Goal: Task Accomplishment & Management: Manage account settings

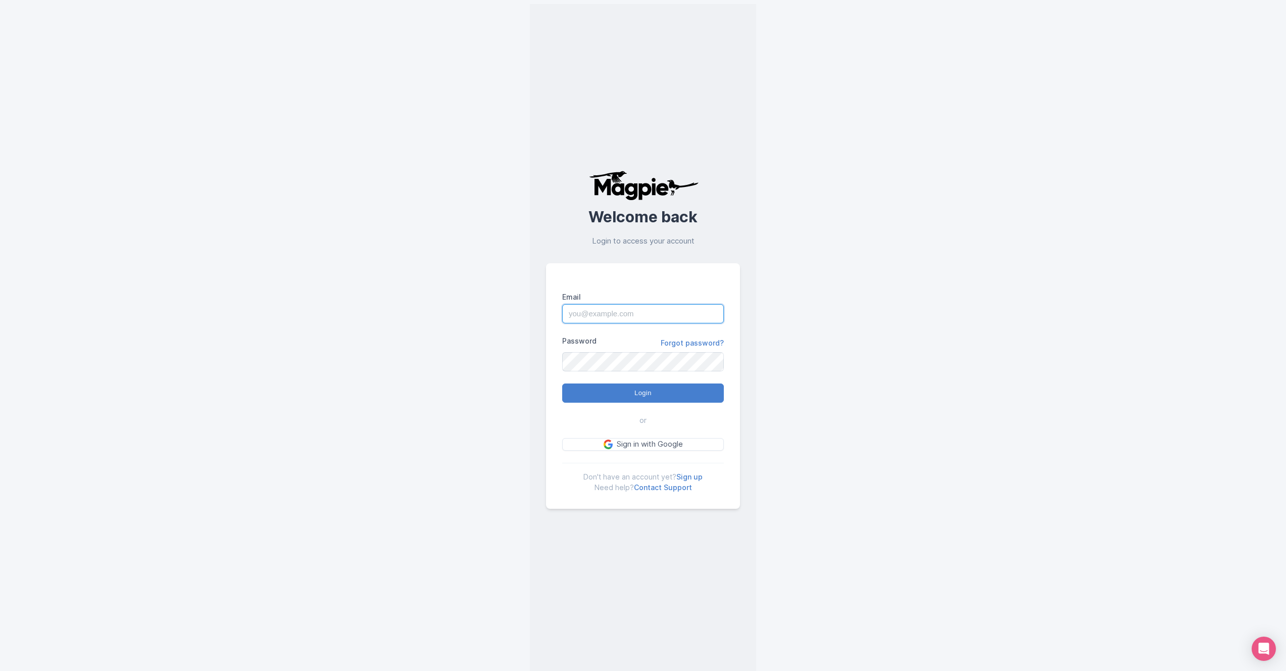
type input "eminentlimo@gmail.com"
click at [658, 397] on input "Login" at bounding box center [643, 392] width 162 height 19
type input "Logging in..."
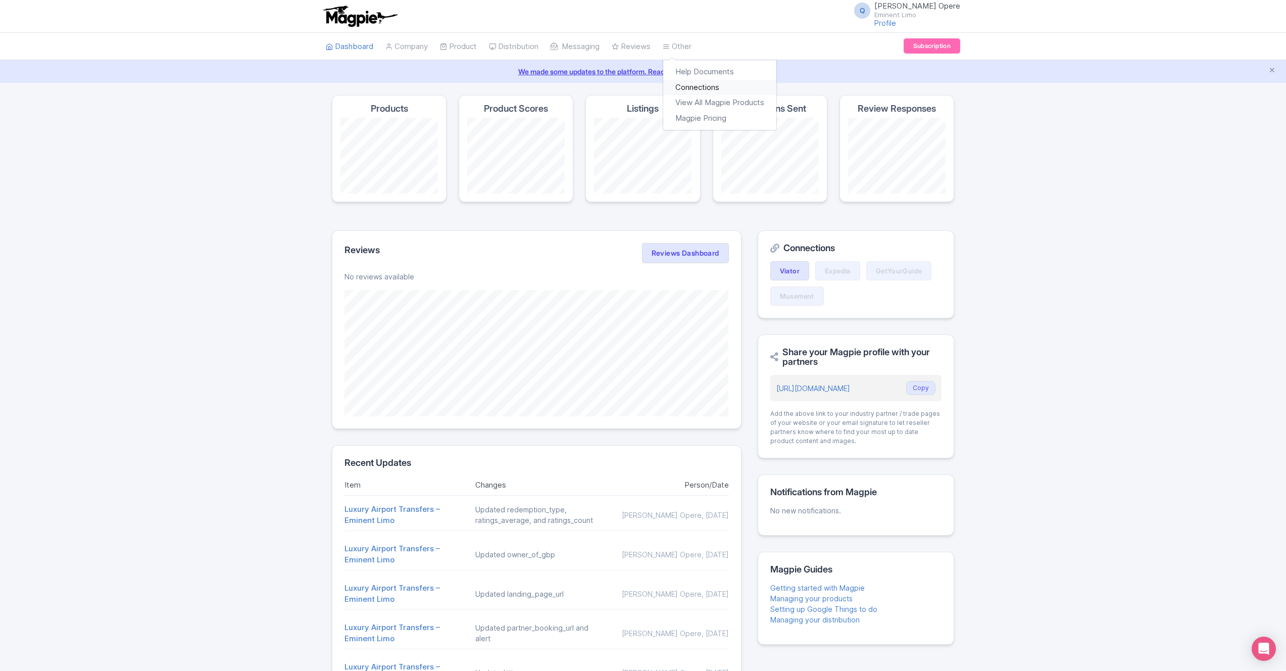
click at [699, 88] on link "Connections" at bounding box center [719, 88] width 113 height 16
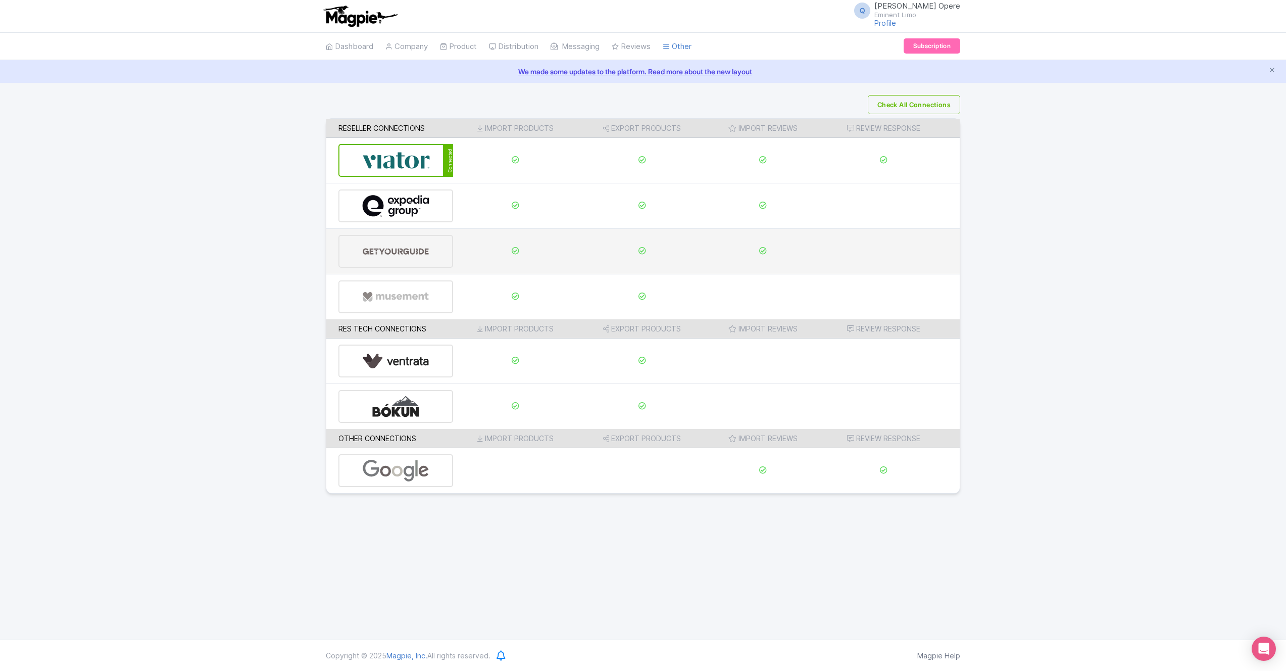
click at [387, 251] on img at bounding box center [396, 251] width 68 height 31
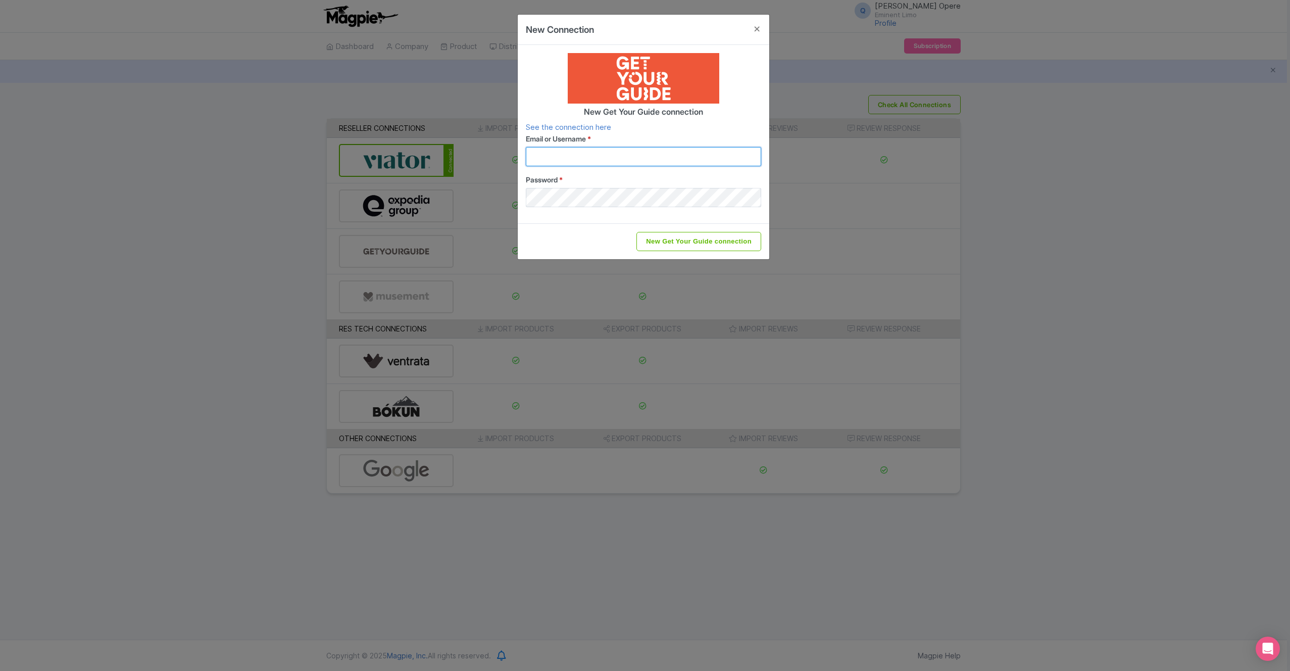
click at [554, 161] on input "Email or Username *" at bounding box center [643, 156] width 235 height 19
click at [549, 155] on input "Email or Username *" at bounding box center [643, 156] width 235 height 19
type input "info@eminentlimo.com"
click at [708, 243] on input "New Get Your Guide connection" at bounding box center [698, 241] width 125 height 19
type input "Saving..."
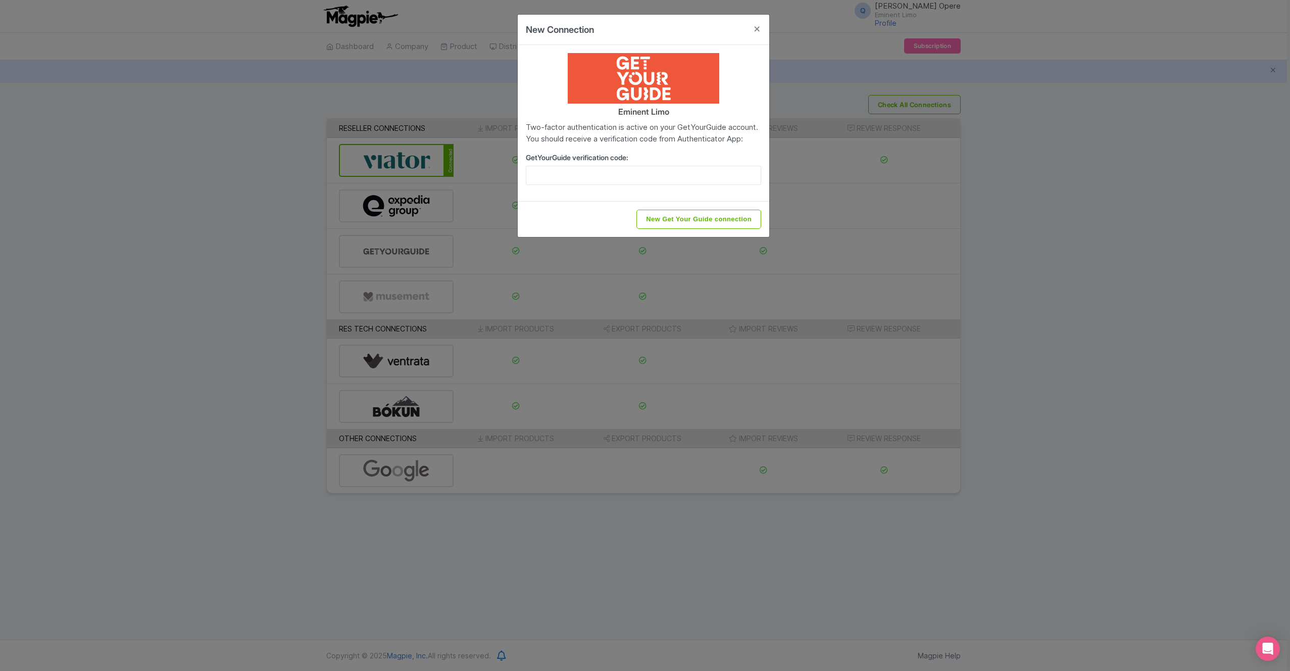
click at [636, 197] on div "Eminent Limo Two-factor authentication is active on your GetYourGuide account. …" at bounding box center [644, 123] width 252 height 156
drag, startPoint x: 636, startPoint y: 189, endPoint x: 651, endPoint y: 196, distance: 16.5
click at [637, 185] on input "GetYourGuide verification code:" at bounding box center [643, 175] width 235 height 19
click at [701, 226] on input "New Get Your Guide connection" at bounding box center [698, 219] width 125 height 19
type input "Saving..."
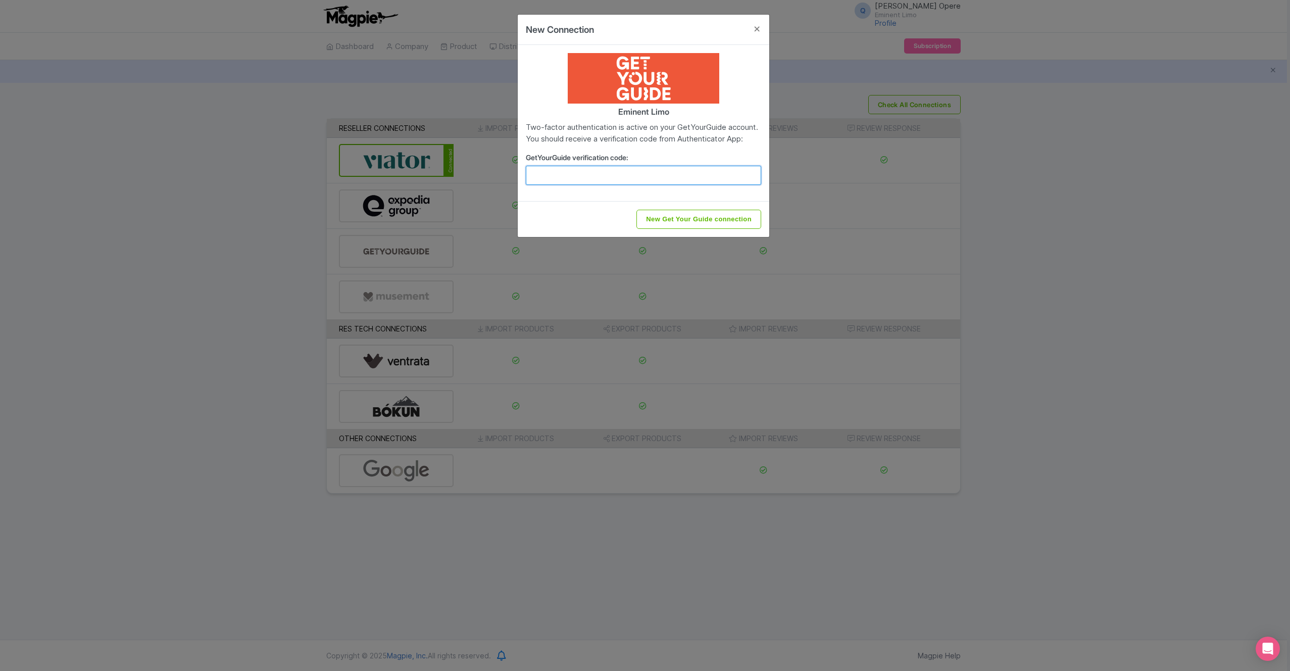
click at [606, 185] on input "GetYourGuide verification code:" at bounding box center [643, 175] width 235 height 19
click at [664, 229] on input "New Get Your Guide connection" at bounding box center [698, 219] width 125 height 19
type input "Saving..."
click at [758, 28] on button "Close" at bounding box center [757, 29] width 24 height 29
click at [758, 28] on body "Q Quam Opere Eminent Limo Profile Users Settings Sign out Dashboard Company Pro…" at bounding box center [645, 335] width 1290 height 671
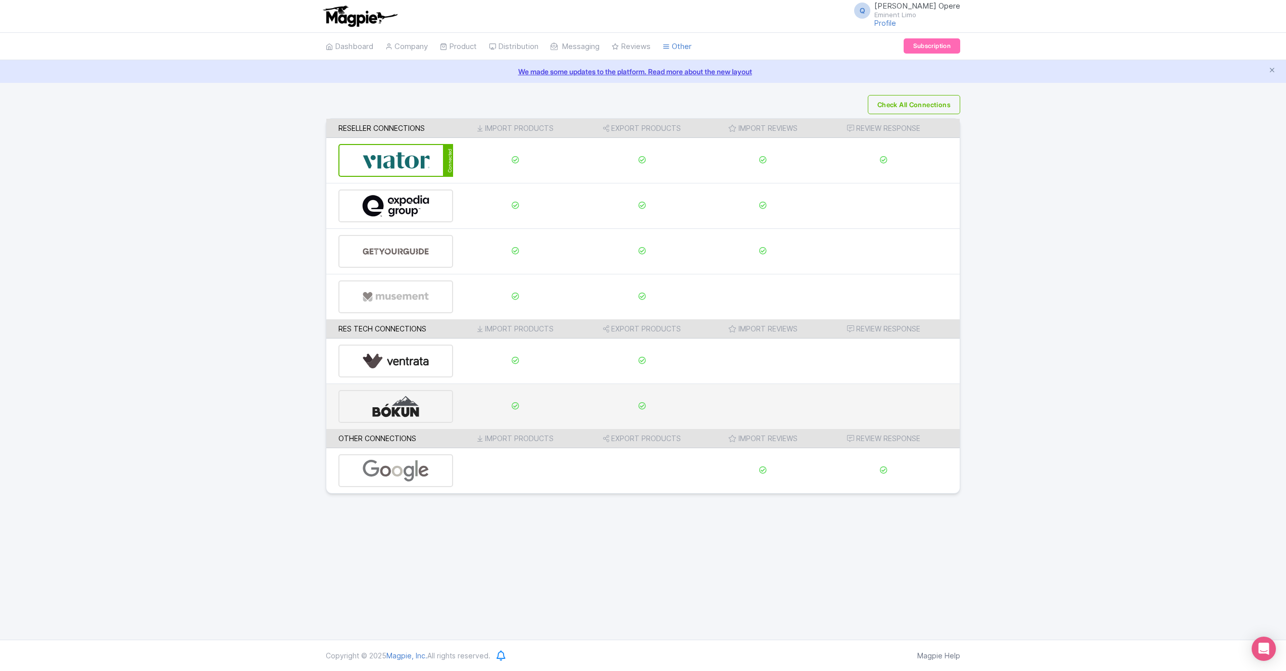
click at [427, 412] on img at bounding box center [396, 406] width 68 height 31
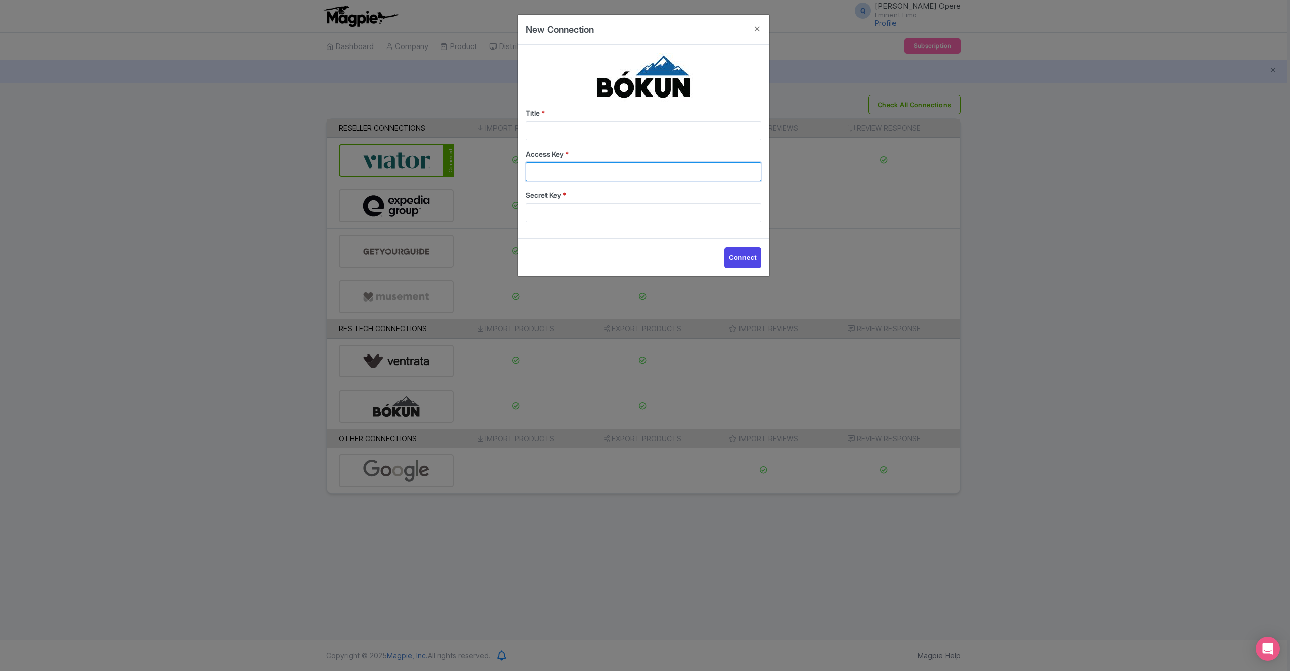
click at [565, 174] on input "Access Key *" at bounding box center [643, 171] width 235 height 19
paste input "8007cac703ff4825b52c46bab43ec055"
type input "8007cac703ff4825b52c46bab43ec055"
click at [557, 214] on input "Secret Key *" at bounding box center [643, 212] width 235 height 19
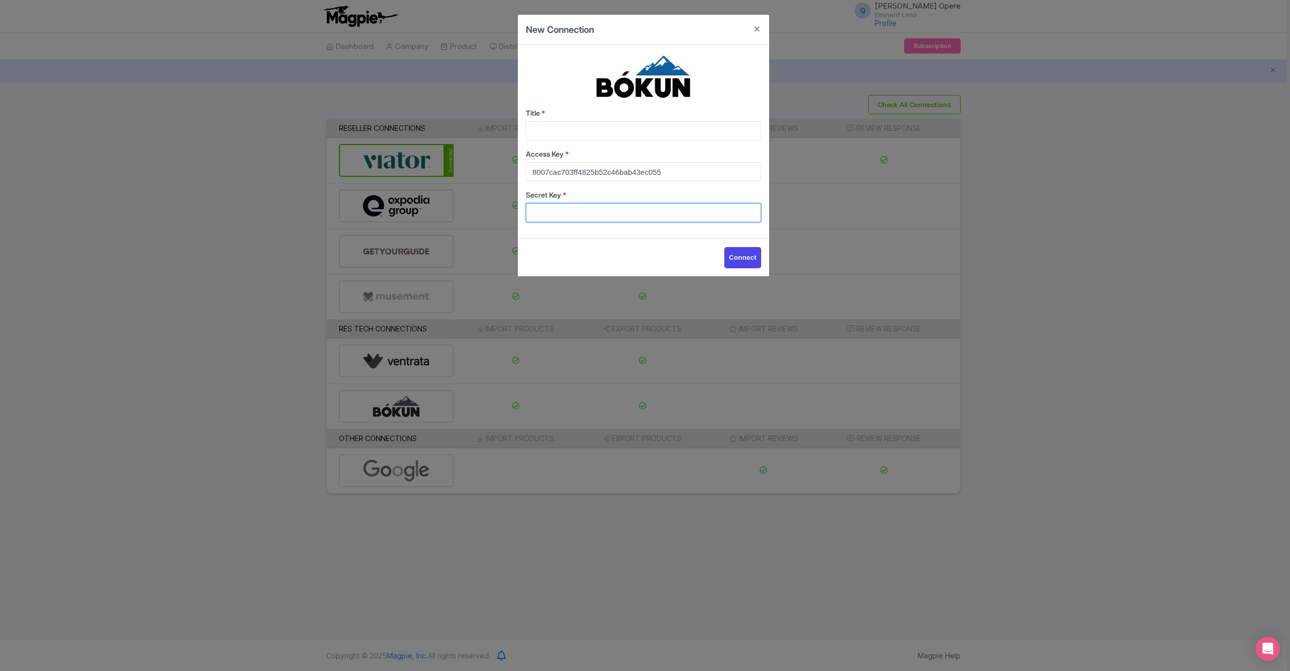
paste input "b20b8bc88f804c7cb202aba57235e38c"
type input "b20b8bc88f804c7cb202aba57235e38c"
click at [540, 132] on input "Title *" at bounding box center [643, 130] width 235 height 19
type input "Bokun"
click at [745, 263] on input "Connect" at bounding box center [742, 257] width 37 height 21
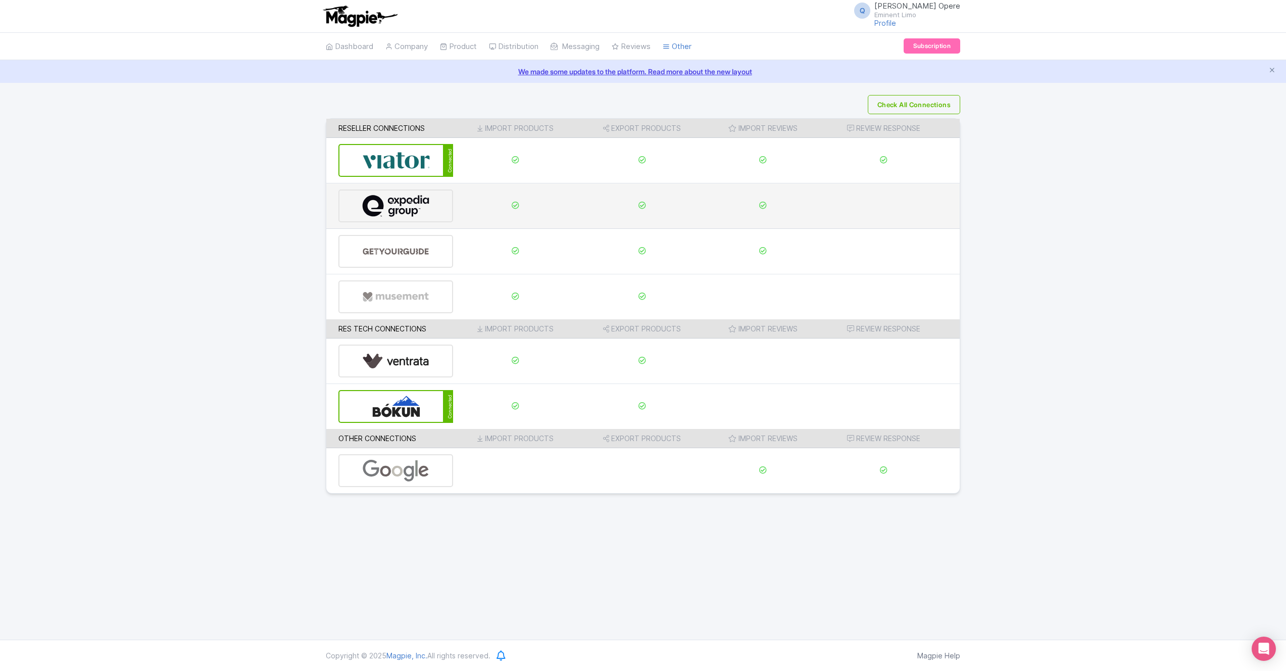
click at [397, 205] on img at bounding box center [396, 205] width 68 height 31
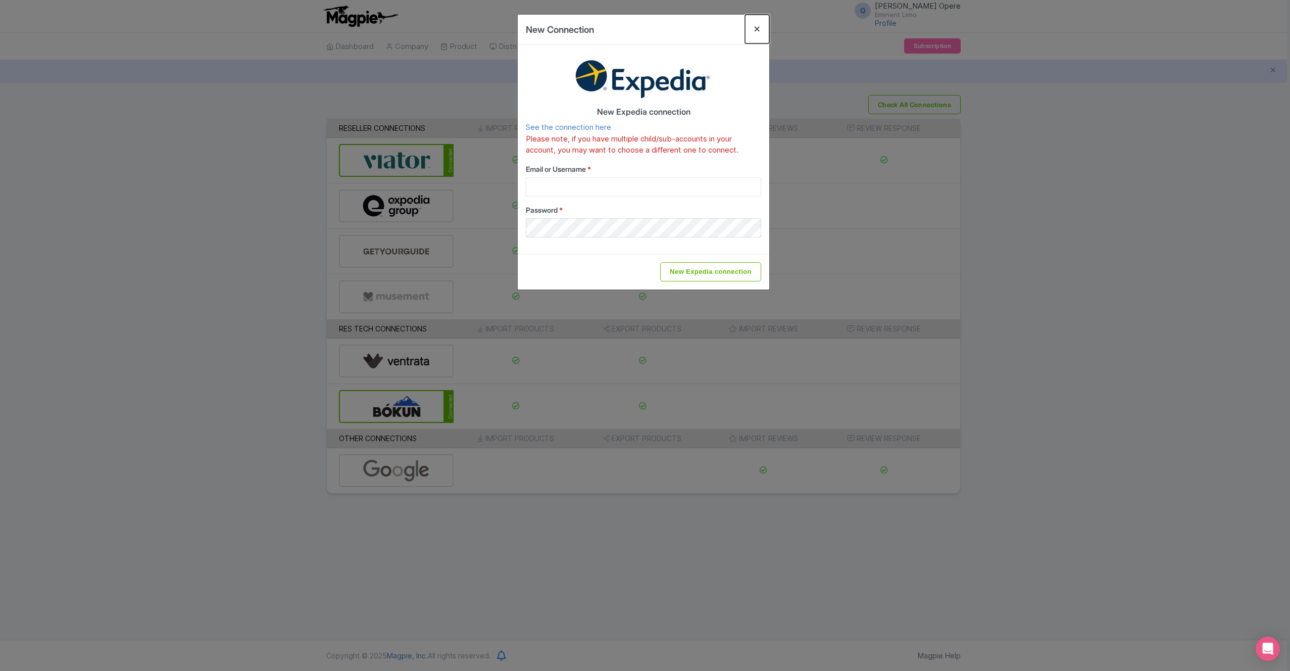
click at [759, 27] on button "Close" at bounding box center [757, 29] width 24 height 29
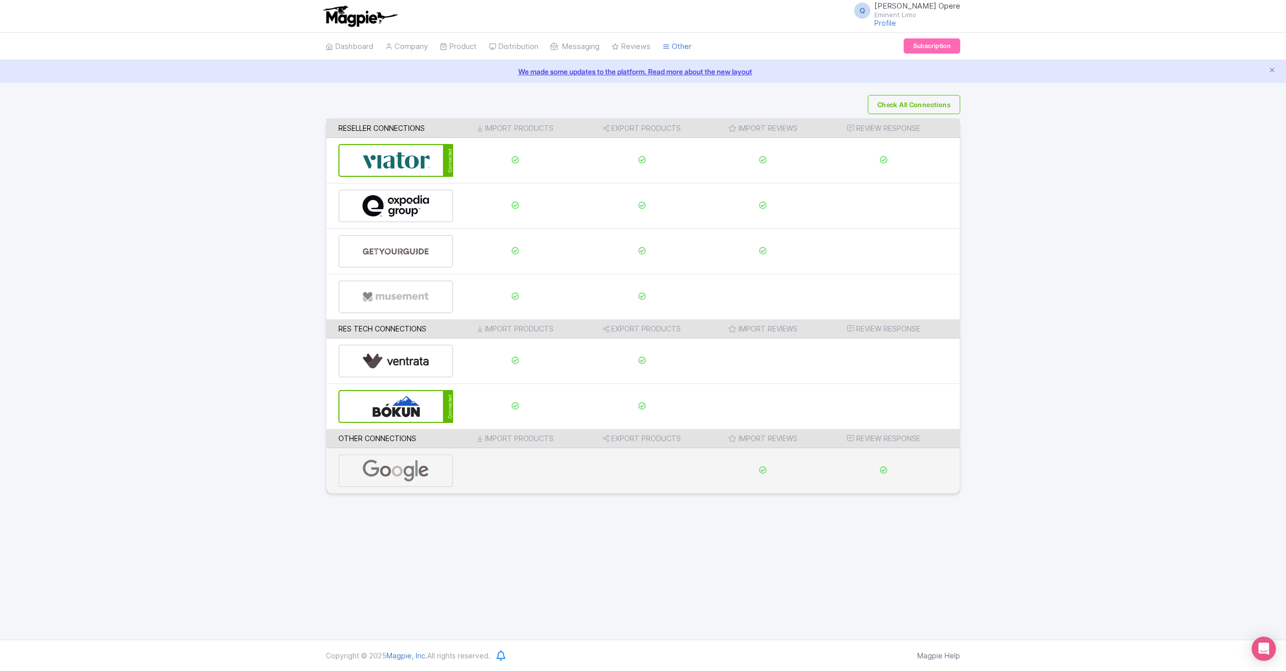
click at [399, 467] on img at bounding box center [396, 470] width 68 height 31
click at [427, 473] on img at bounding box center [396, 470] width 68 height 31
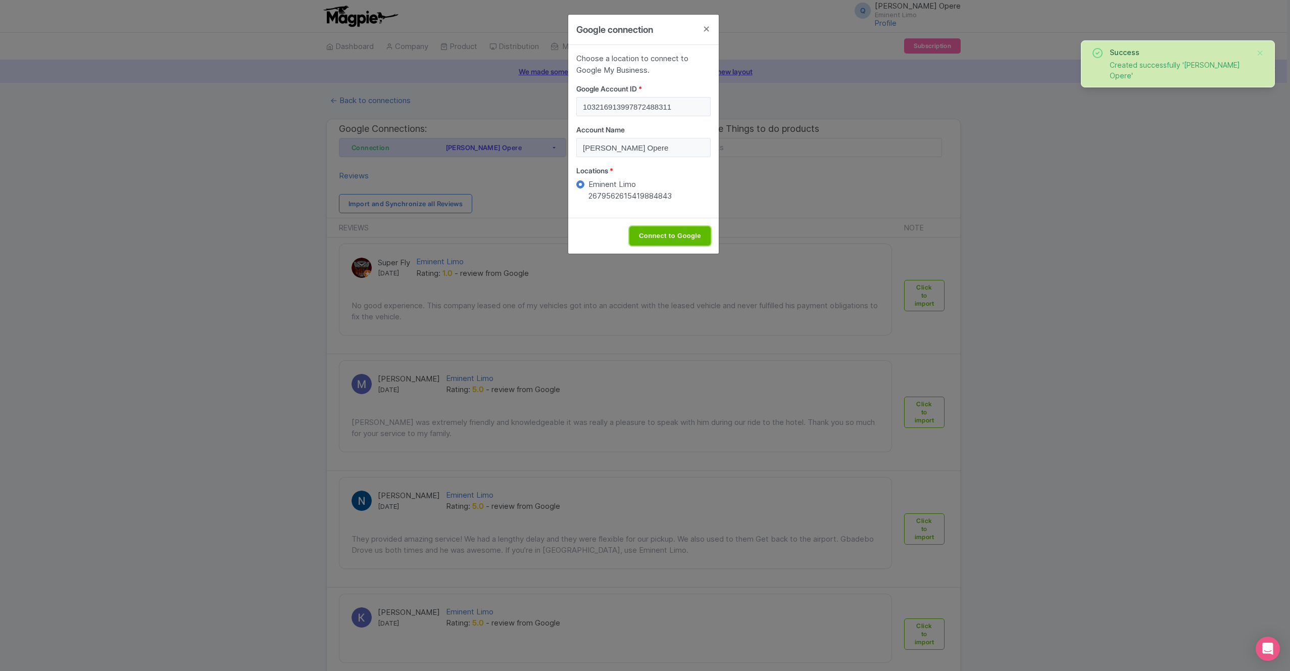
click at [665, 234] on input "Connect to Google" at bounding box center [669, 235] width 81 height 19
type input "Connect to Google"
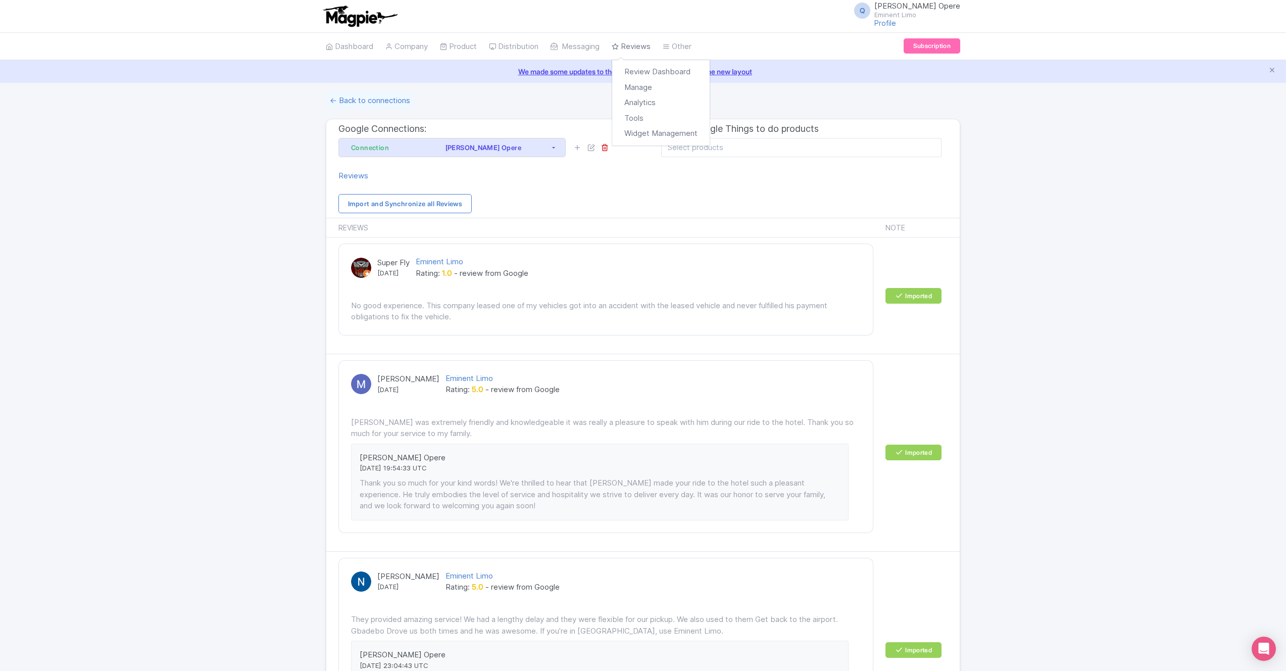
click at [643, 45] on link "Reviews" at bounding box center [631, 47] width 39 height 28
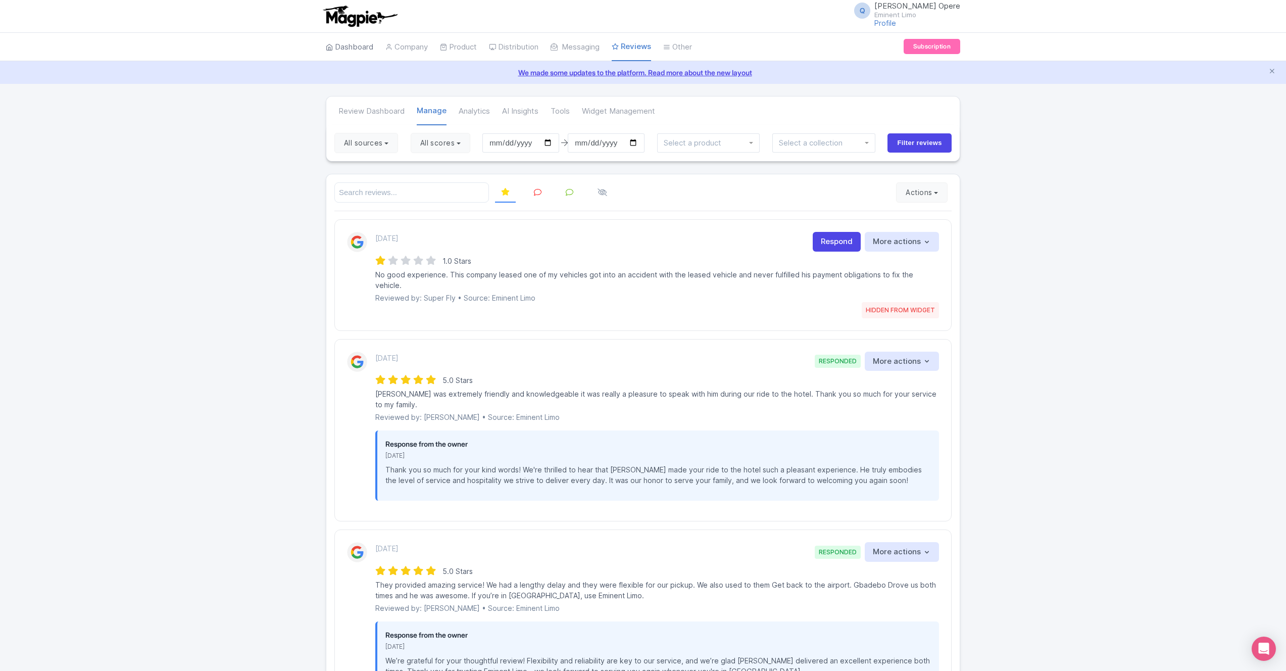
click at [353, 46] on link "Dashboard" at bounding box center [349, 47] width 47 height 28
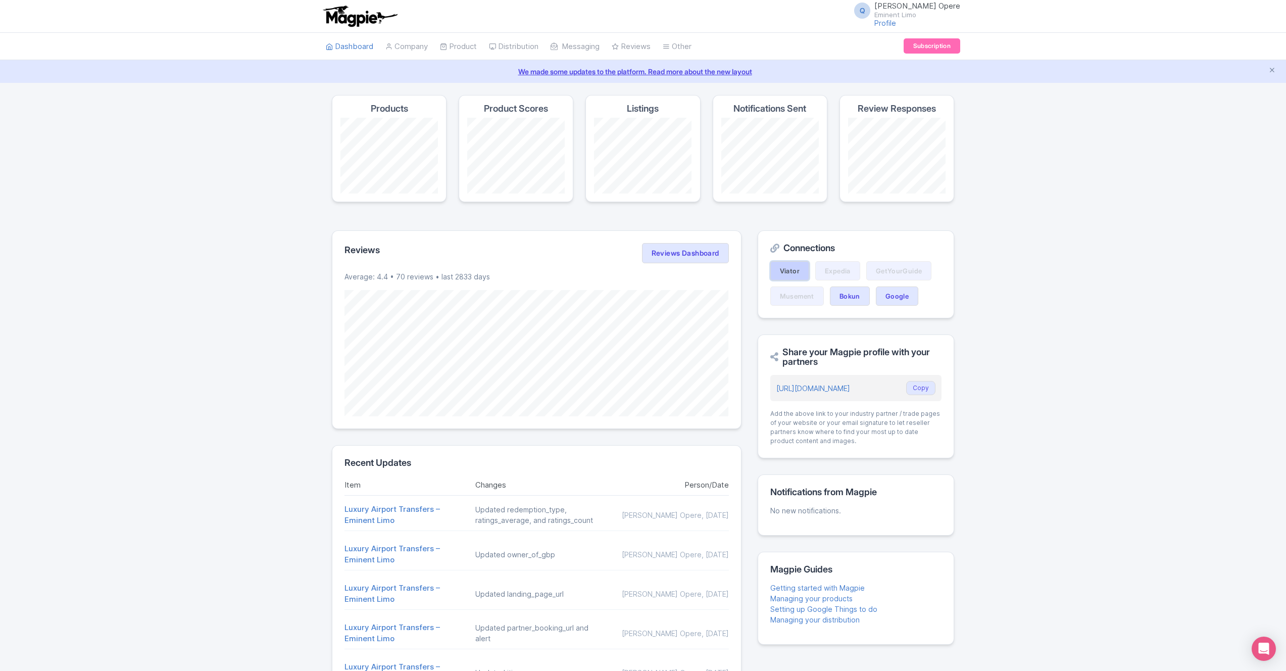
click at [786, 272] on link "Viator" at bounding box center [789, 270] width 39 height 19
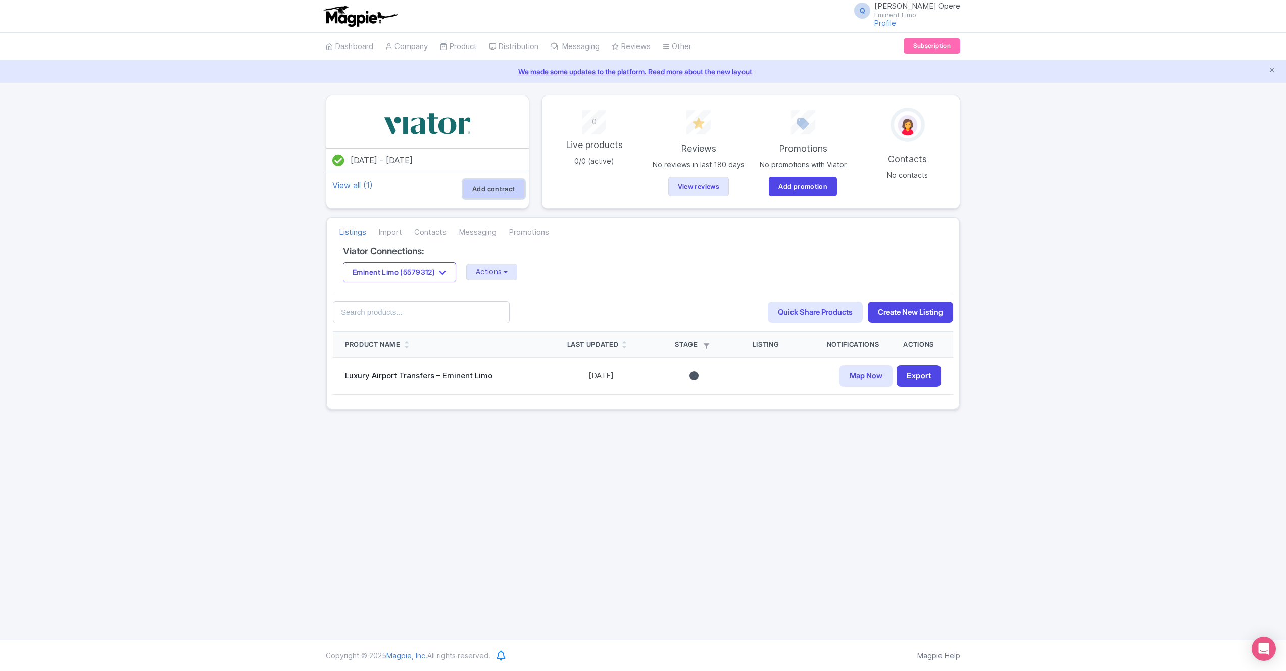
click at [487, 193] on link "Add contract" at bounding box center [494, 188] width 62 height 19
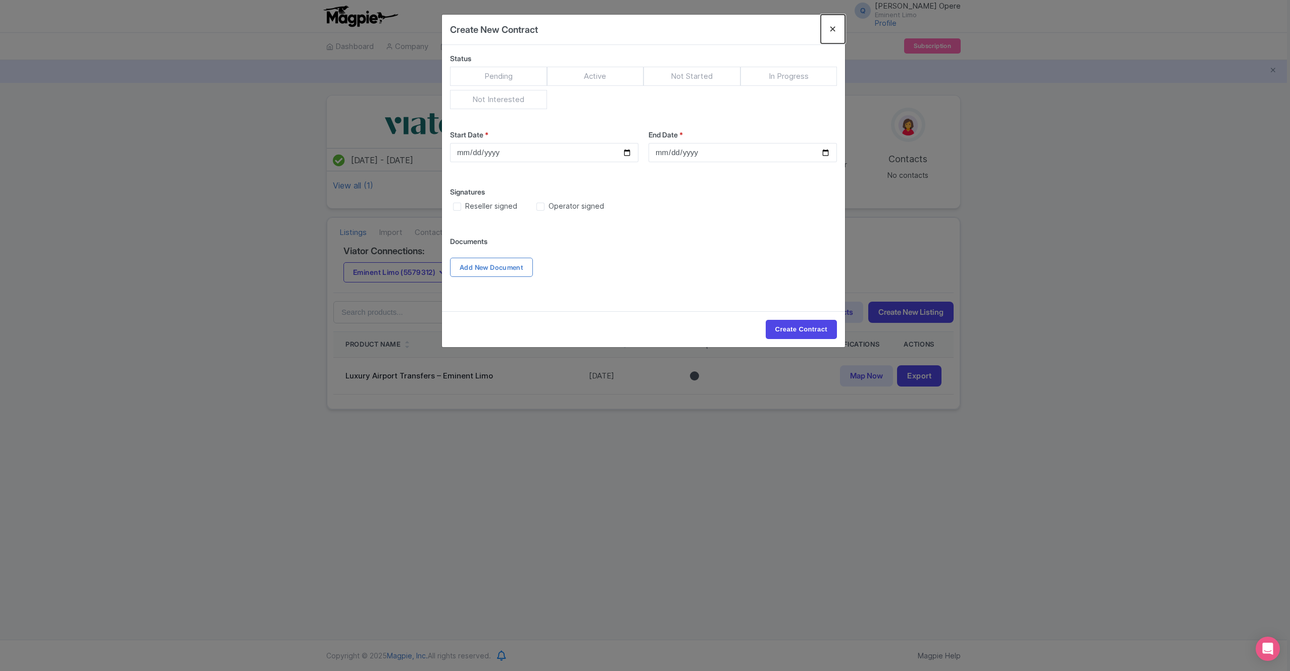
click at [833, 30] on button "Close" at bounding box center [833, 29] width 24 height 29
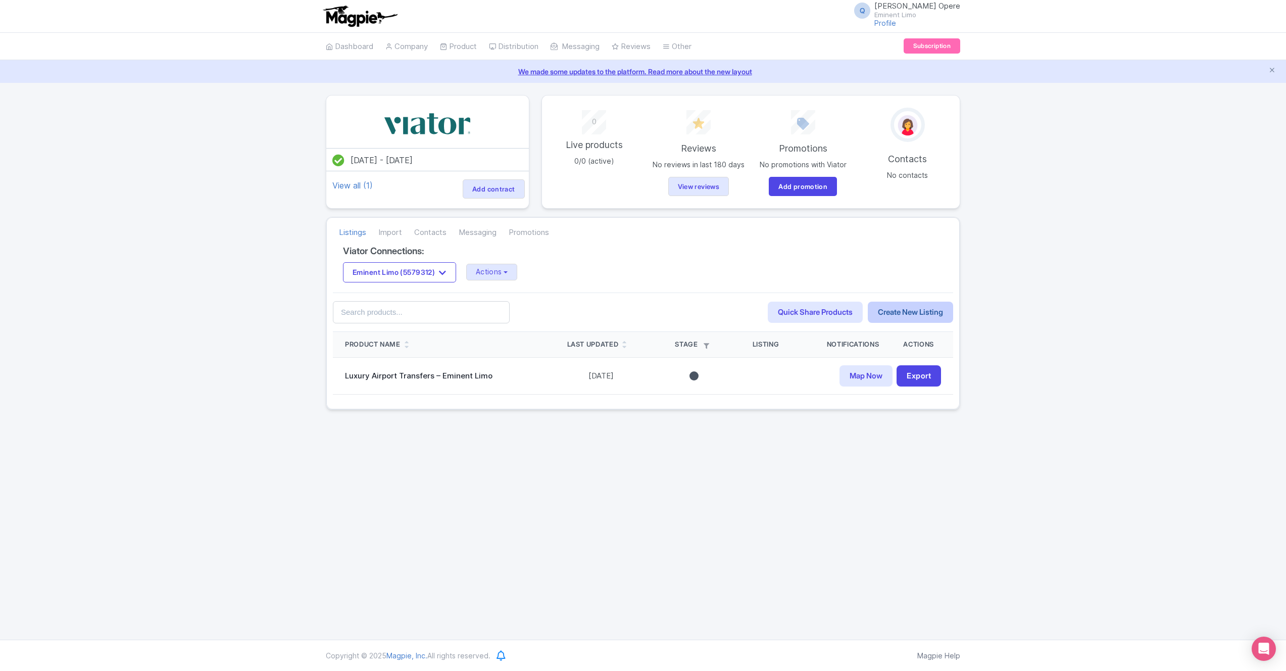
click at [882, 316] on link "Create New Listing" at bounding box center [910, 313] width 85 height 22
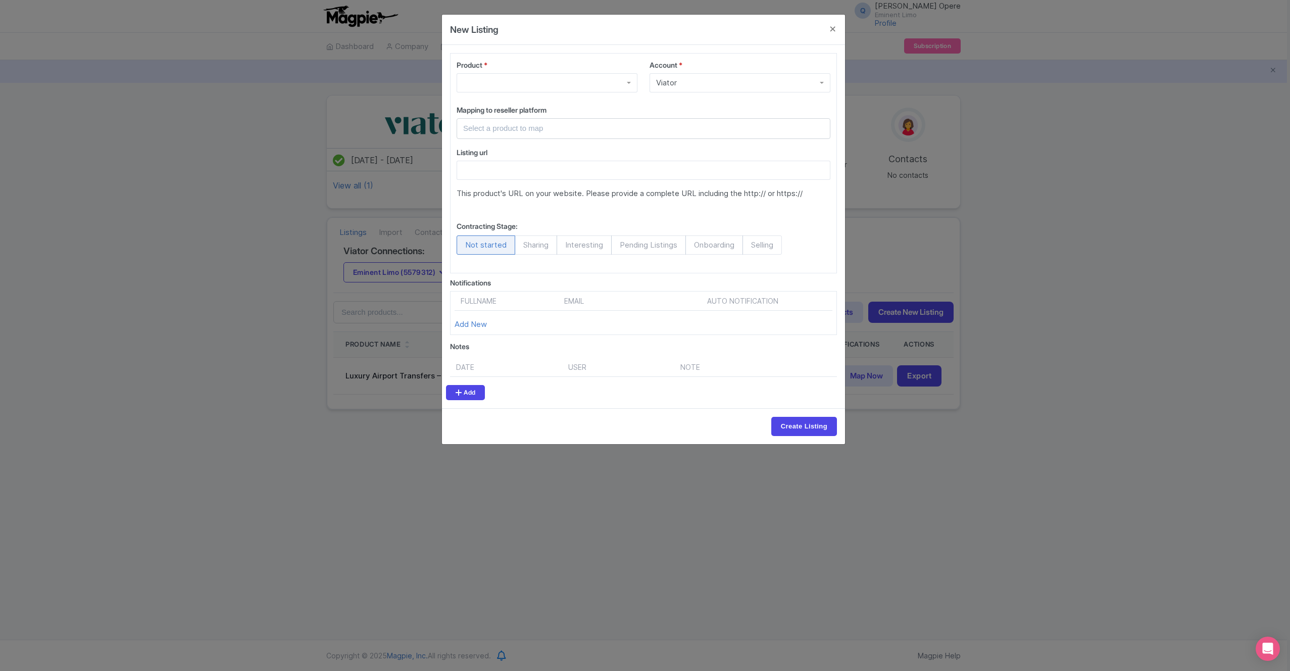
click at [578, 94] on div "Product *" at bounding box center [547, 80] width 193 height 41
click at [583, 88] on div at bounding box center [547, 82] width 181 height 19
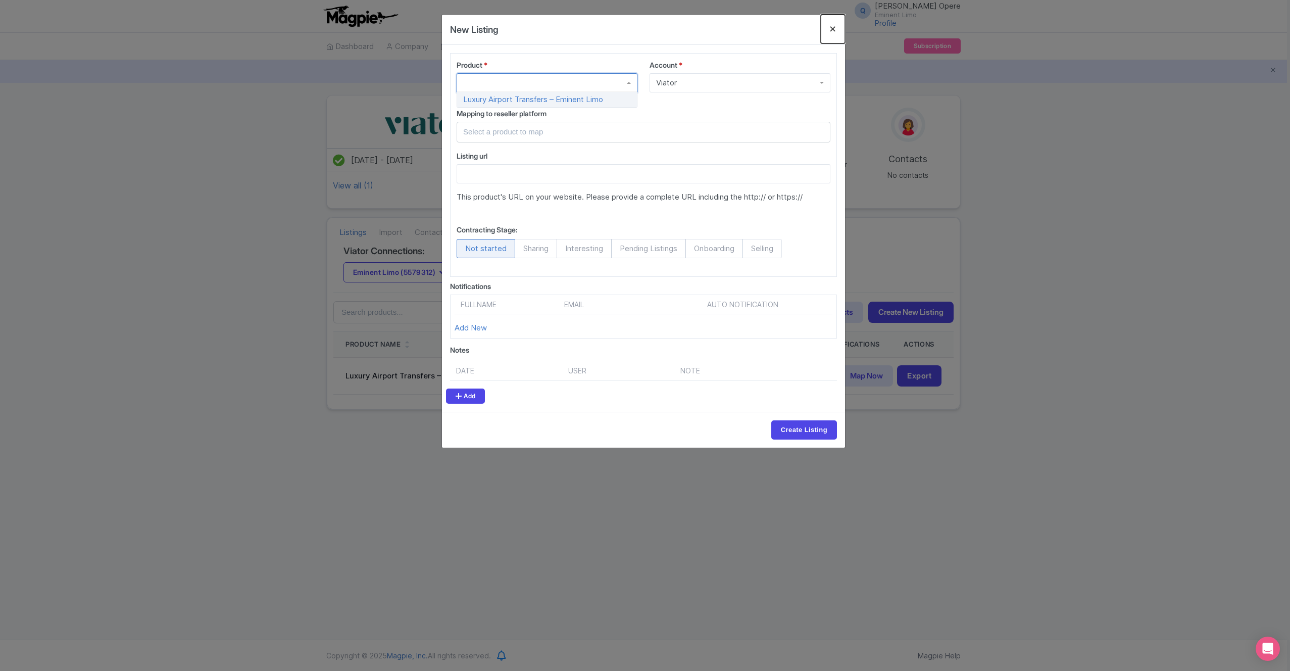
click at [835, 30] on button "Close" at bounding box center [833, 29] width 24 height 29
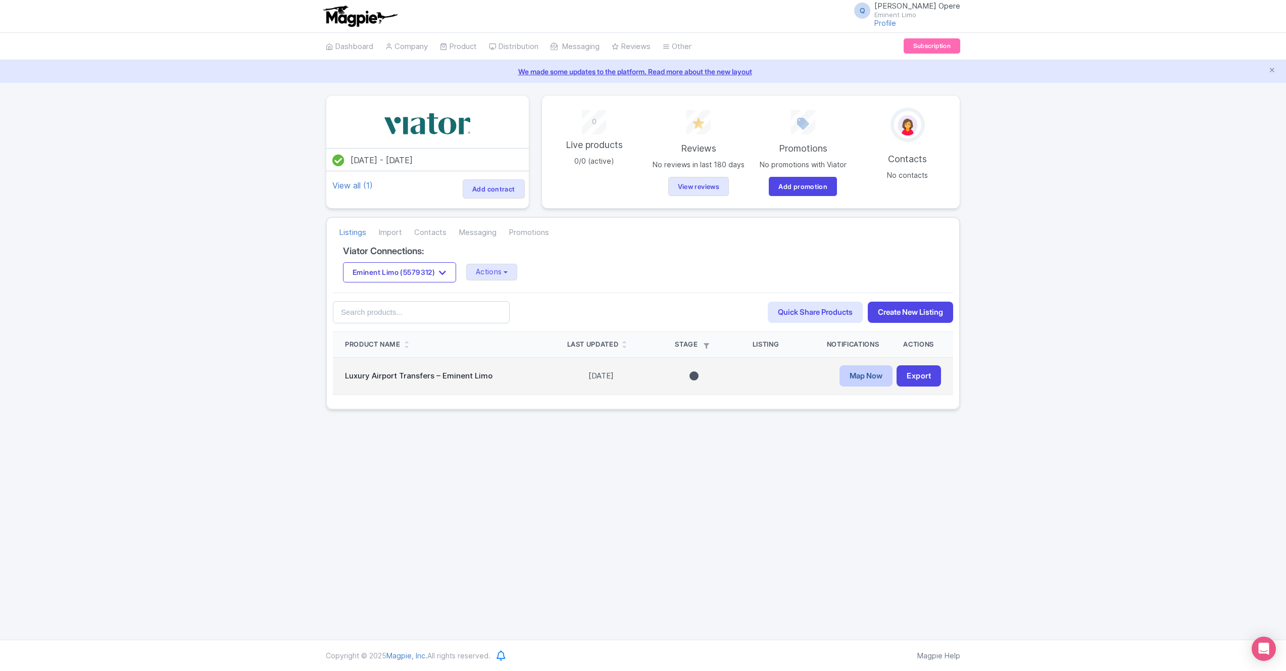
click at [877, 378] on link "Map Now" at bounding box center [866, 376] width 53 height 22
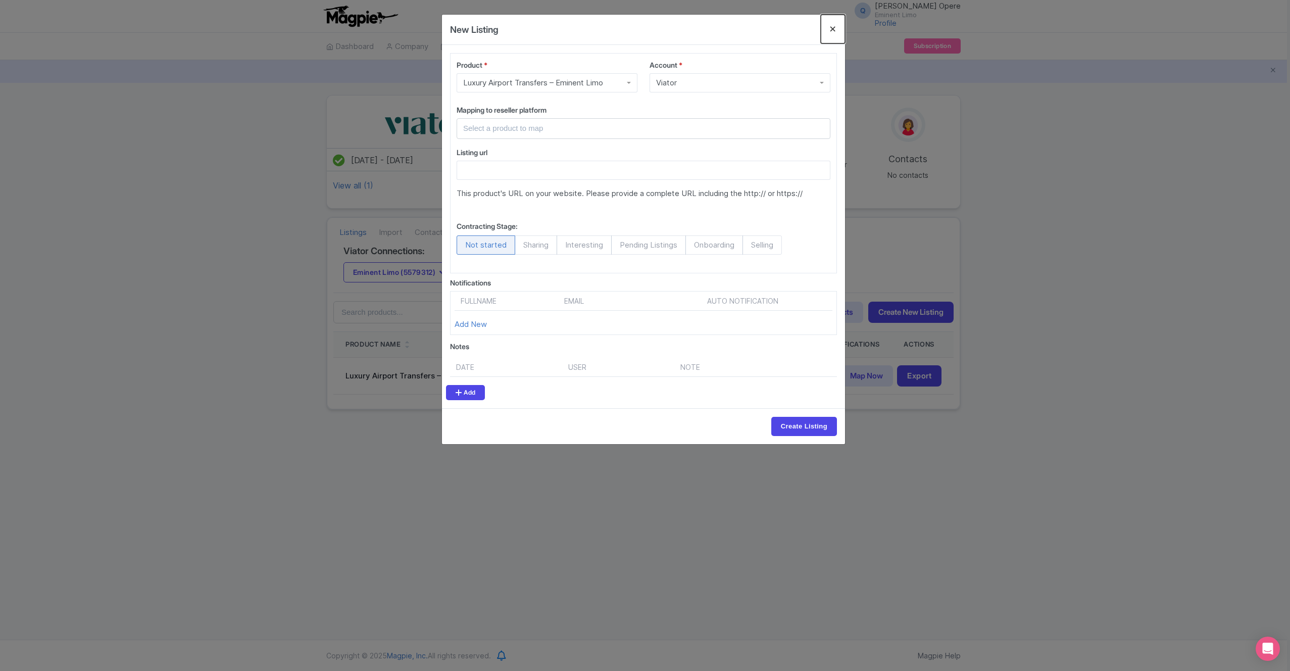
click at [832, 27] on button "Close" at bounding box center [833, 29] width 24 height 29
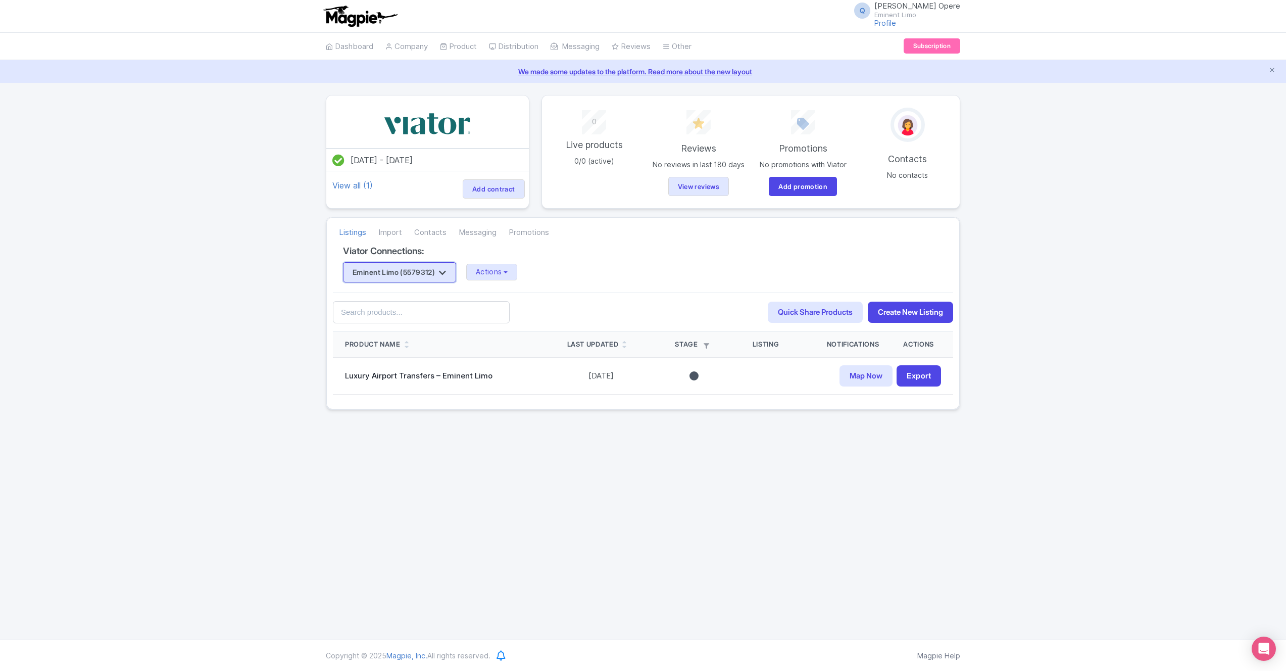
click at [455, 275] on button "Eminent Limo (5579312)" at bounding box center [399, 272] width 113 height 20
click at [398, 232] on link "Import" at bounding box center [390, 233] width 24 height 28
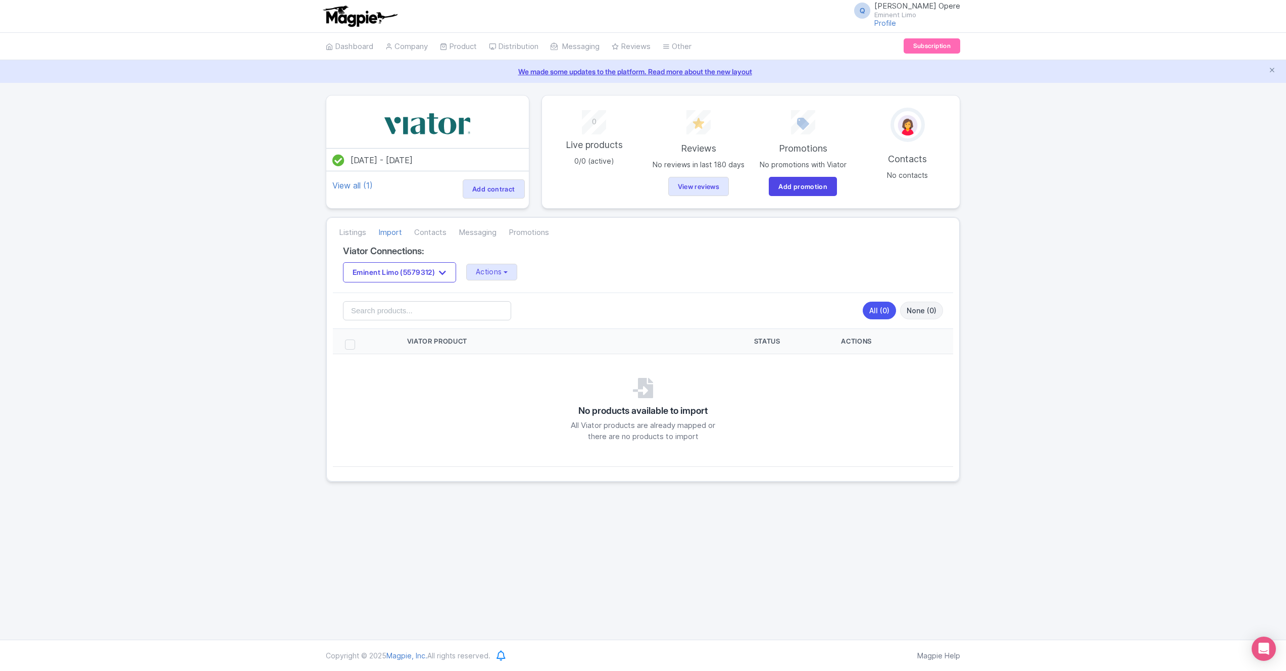
click at [351, 343] on span at bounding box center [350, 344] width 10 height 10
click at [360, 343] on input "checkbox" at bounding box center [363, 342] width 7 height 7
checkbox input "true"
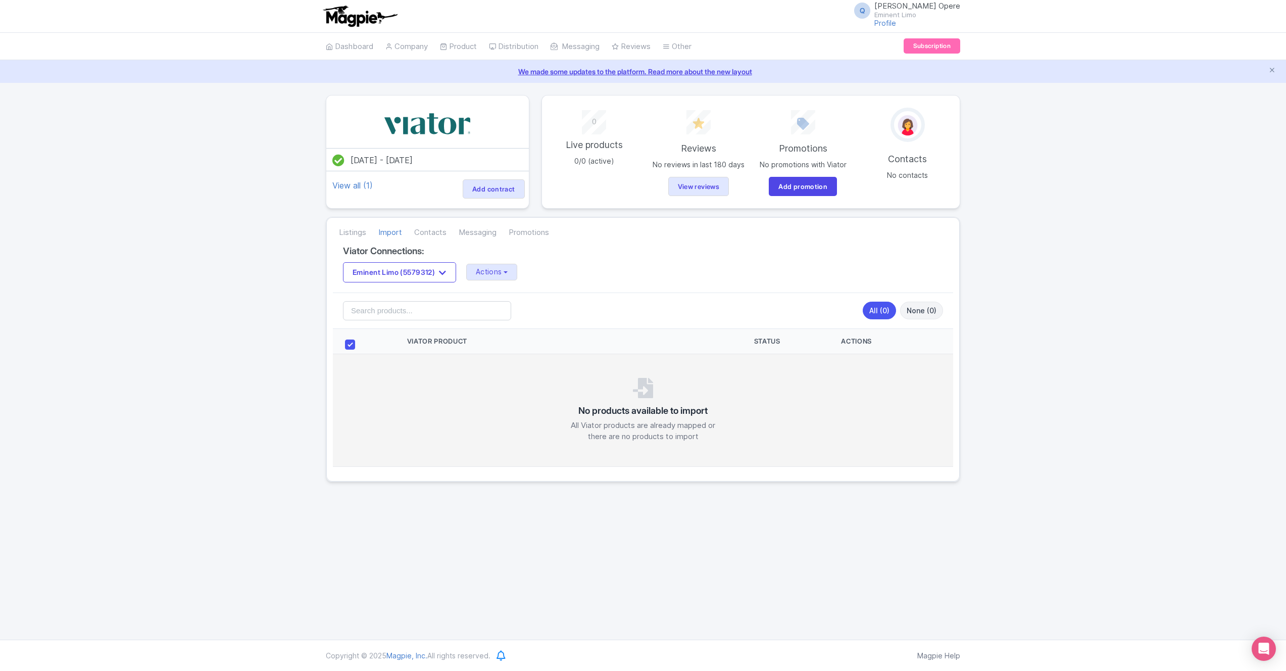
click at [611, 414] on h3 "No products available to import" at bounding box center [642, 411] width 129 height 10
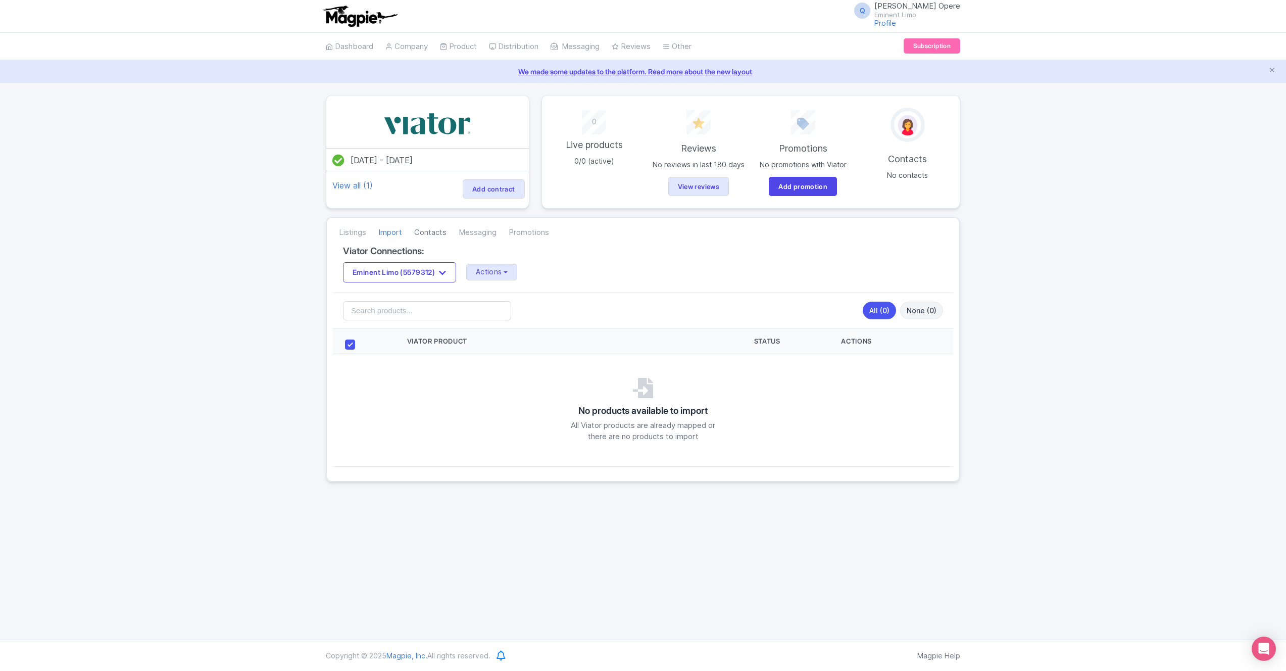
click at [438, 232] on link "Contacts" at bounding box center [430, 233] width 32 height 28
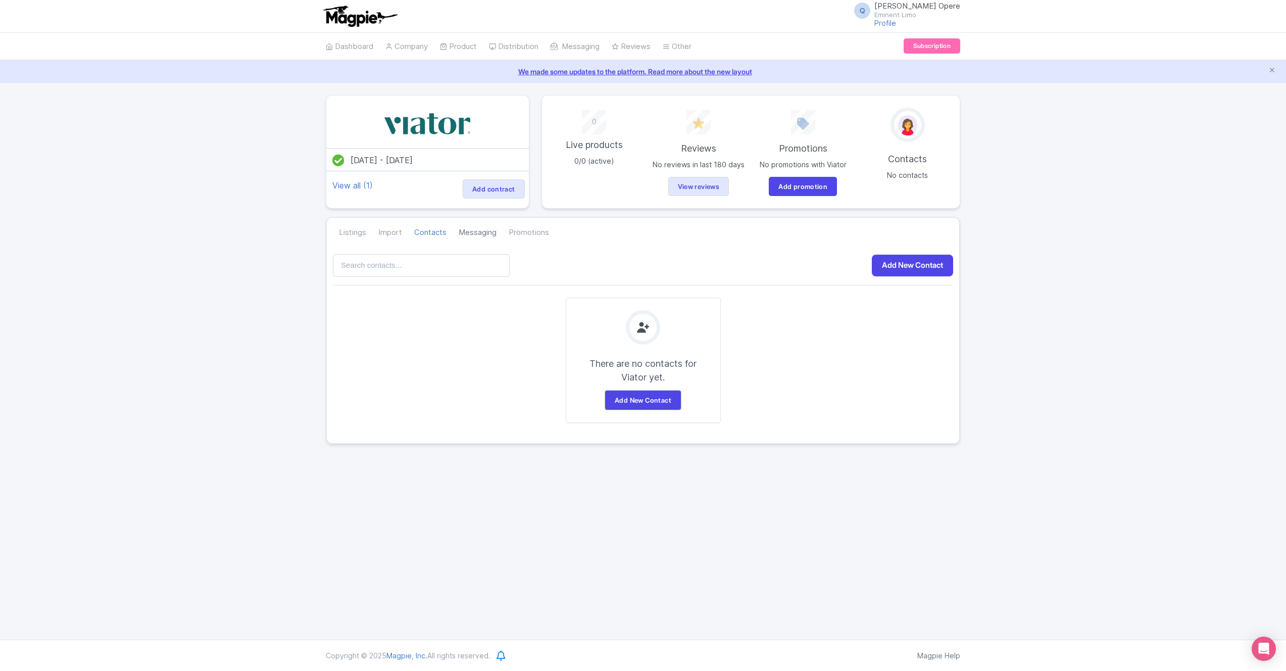
click at [474, 232] on link "Messaging" at bounding box center [478, 233] width 38 height 28
click at [515, 231] on link "Promotions" at bounding box center [529, 233] width 40 height 28
click at [347, 45] on link "Dashboard" at bounding box center [349, 47] width 47 height 28
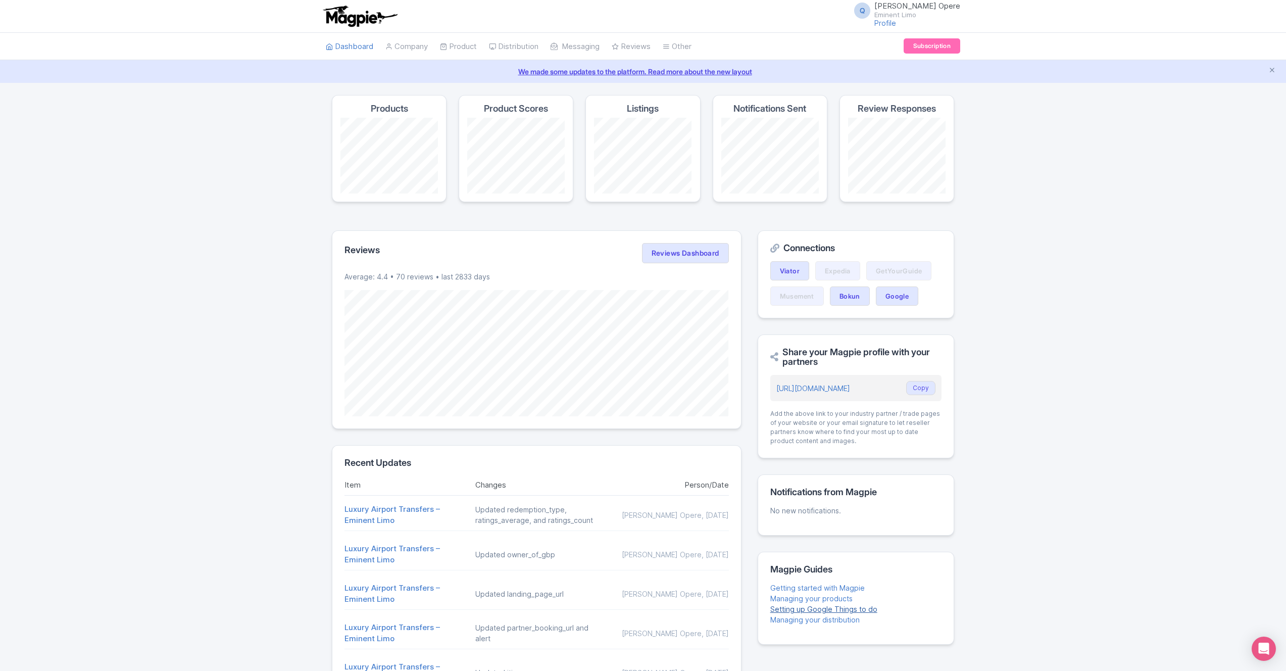
click at [860, 610] on link "Setting up Google Things to do" at bounding box center [823, 609] width 107 height 9
click at [468, 75] on link "My Products" at bounding box center [488, 72] width 96 height 16
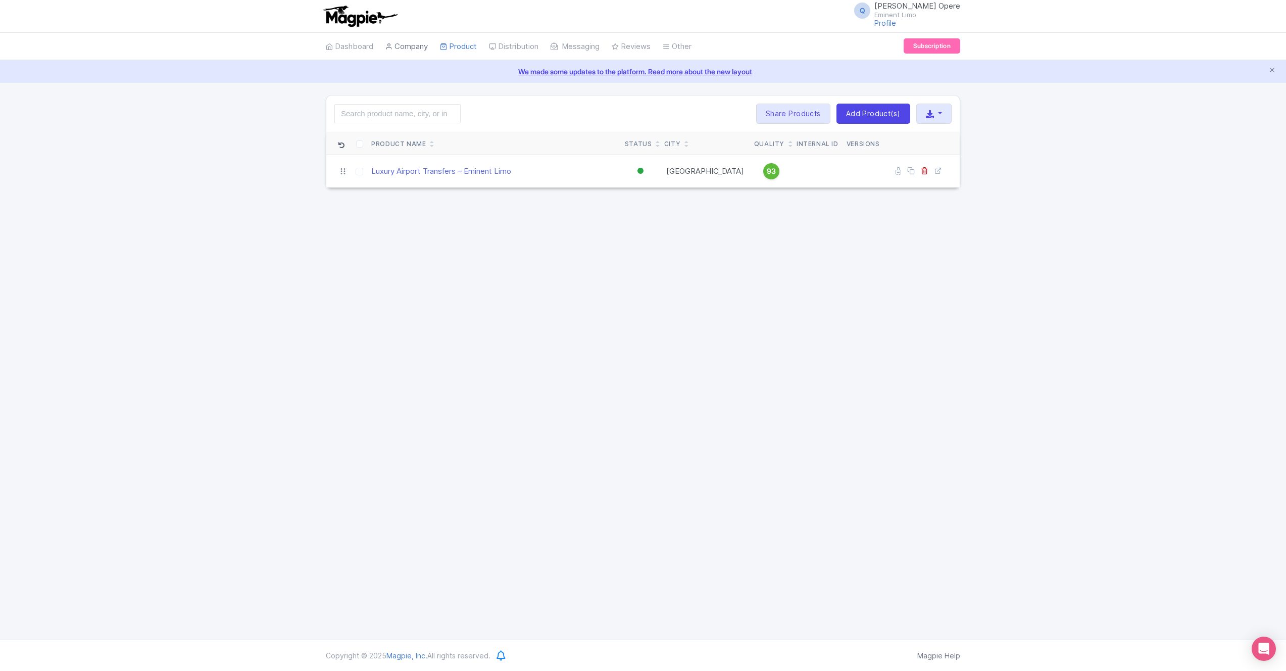
click at [421, 44] on link "Company" at bounding box center [406, 47] width 42 height 28
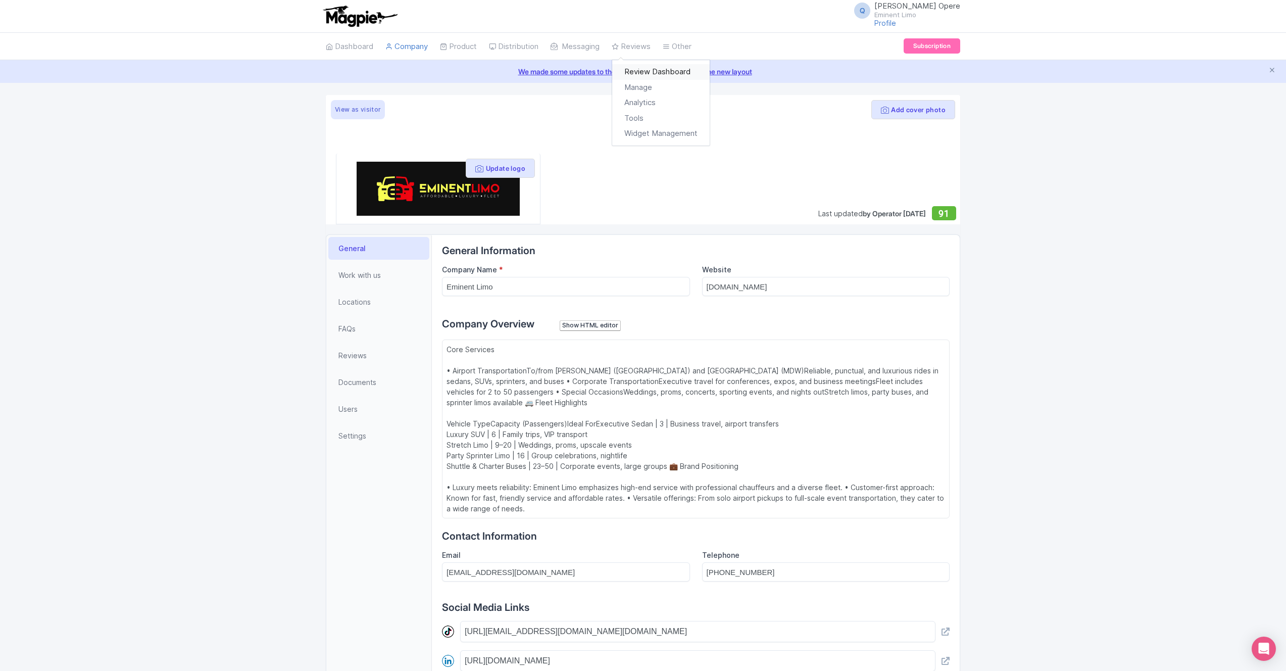
click at [641, 71] on link "Review Dashboard" at bounding box center [660, 72] width 97 height 16
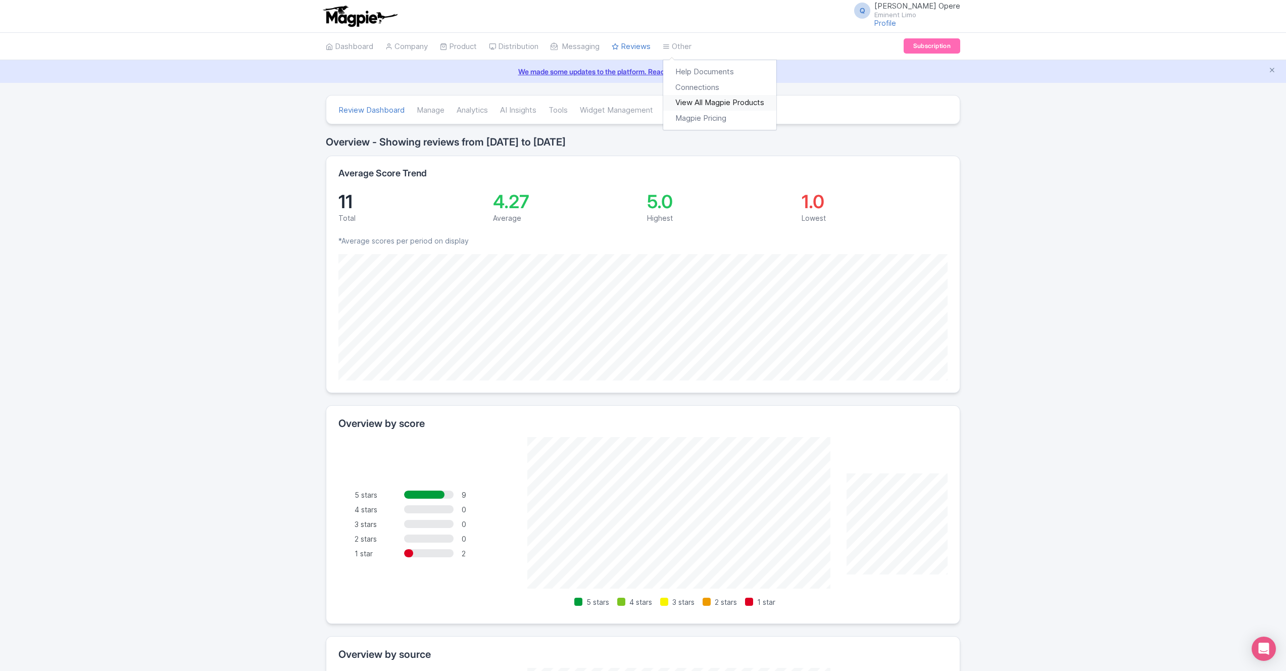
click at [703, 98] on link "View All Magpie Products" at bounding box center [719, 103] width 113 height 16
click at [651, 75] on link "Review Dashboard" at bounding box center [660, 72] width 97 height 16
click at [696, 84] on link "Connections" at bounding box center [719, 88] width 113 height 16
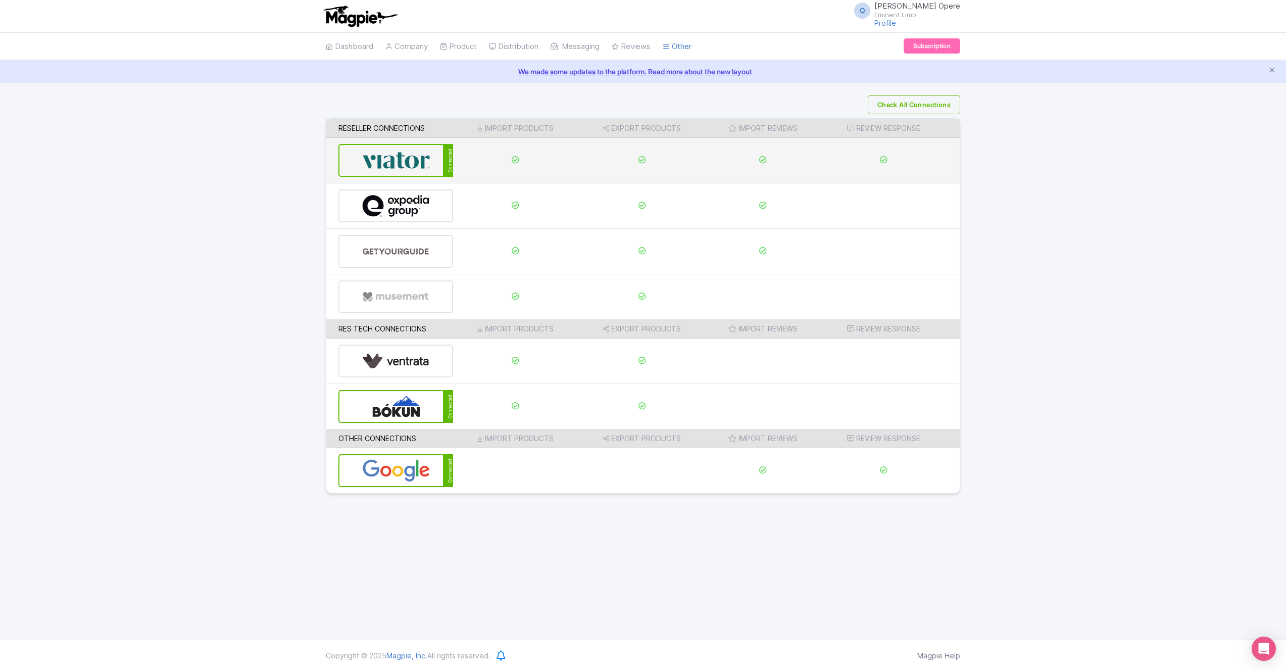
click at [405, 155] on img at bounding box center [396, 160] width 68 height 31
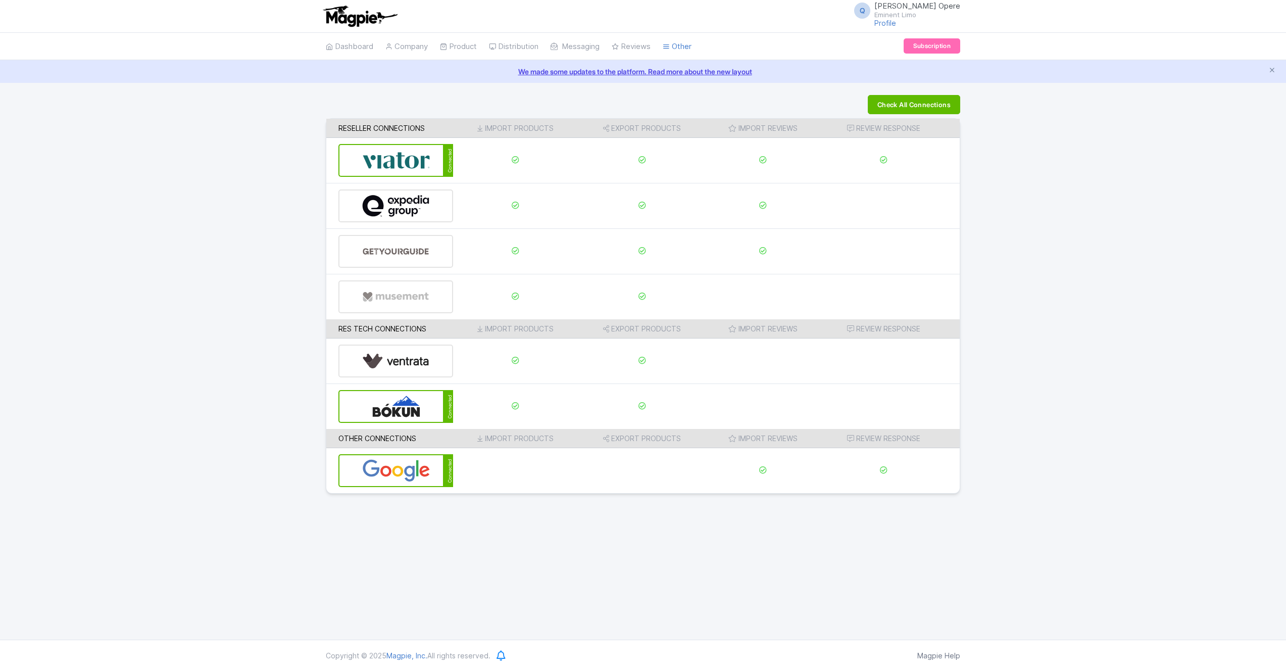
click at [894, 107] on button "Check All Connections" at bounding box center [914, 104] width 92 height 19
click at [914, 110] on button "Check All Connections" at bounding box center [914, 104] width 92 height 19
click at [521, 49] on link "Distribution" at bounding box center [514, 47] width 50 height 28
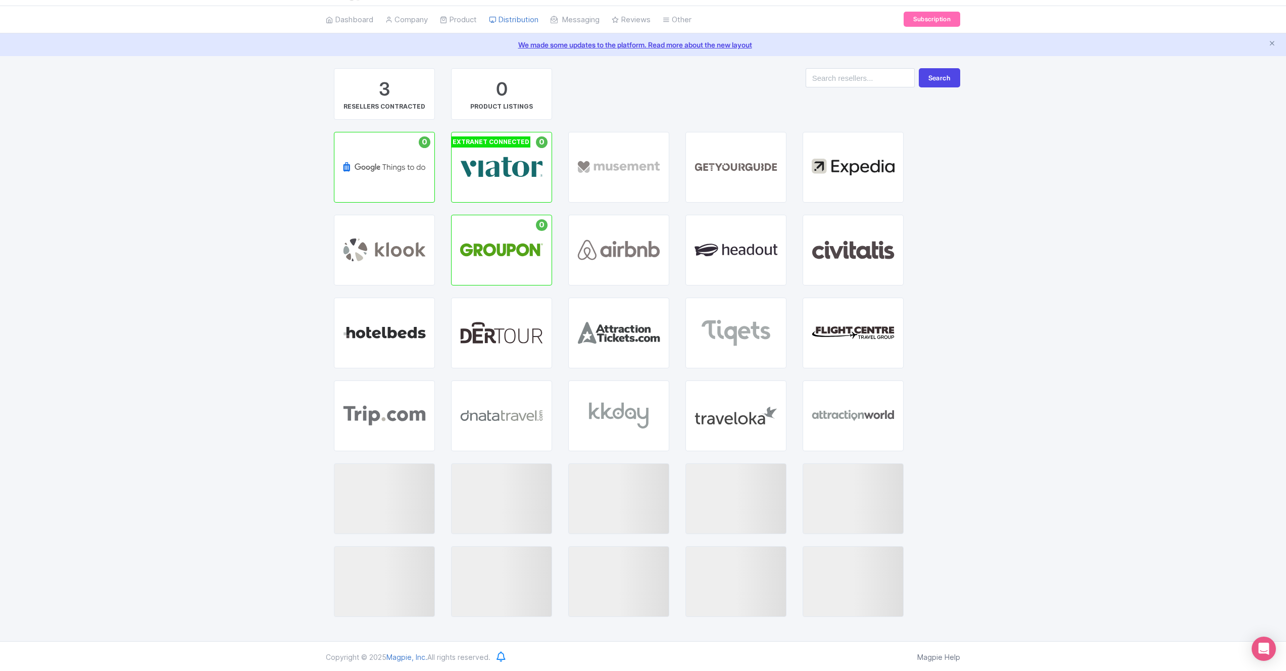
scroll to position [28, 0]
click at [471, 41] on link "My Products" at bounding box center [488, 44] width 96 height 16
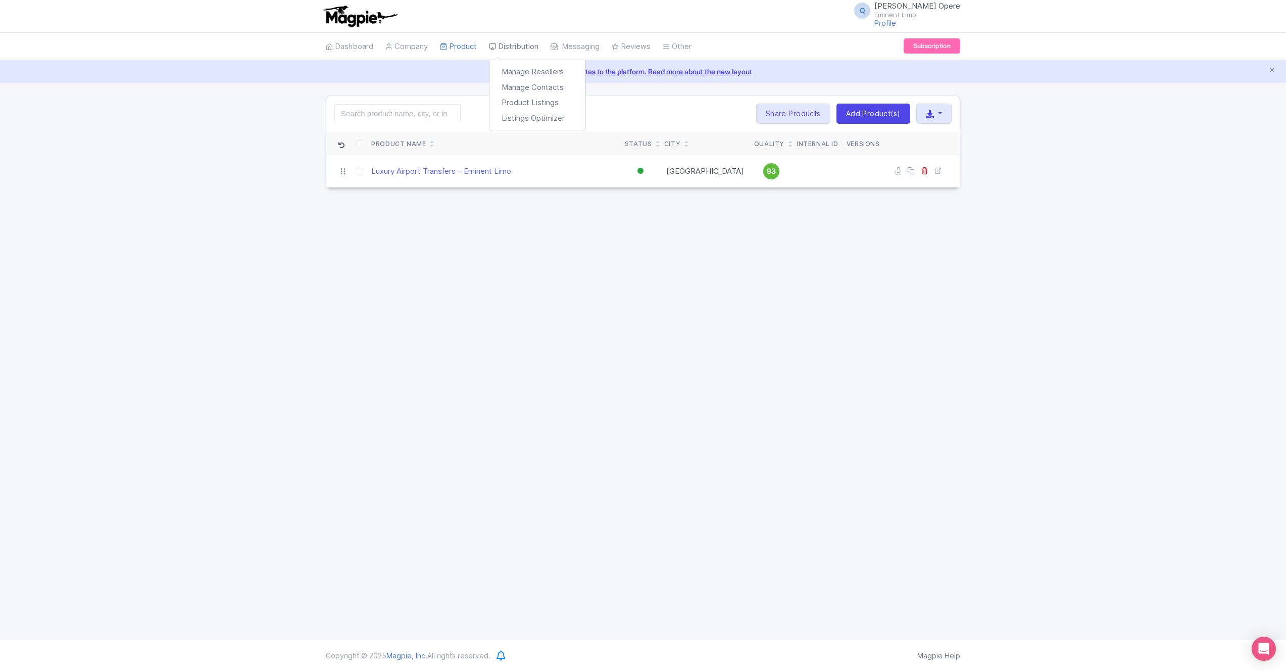
click at [529, 48] on link "Distribution" at bounding box center [514, 47] width 50 height 28
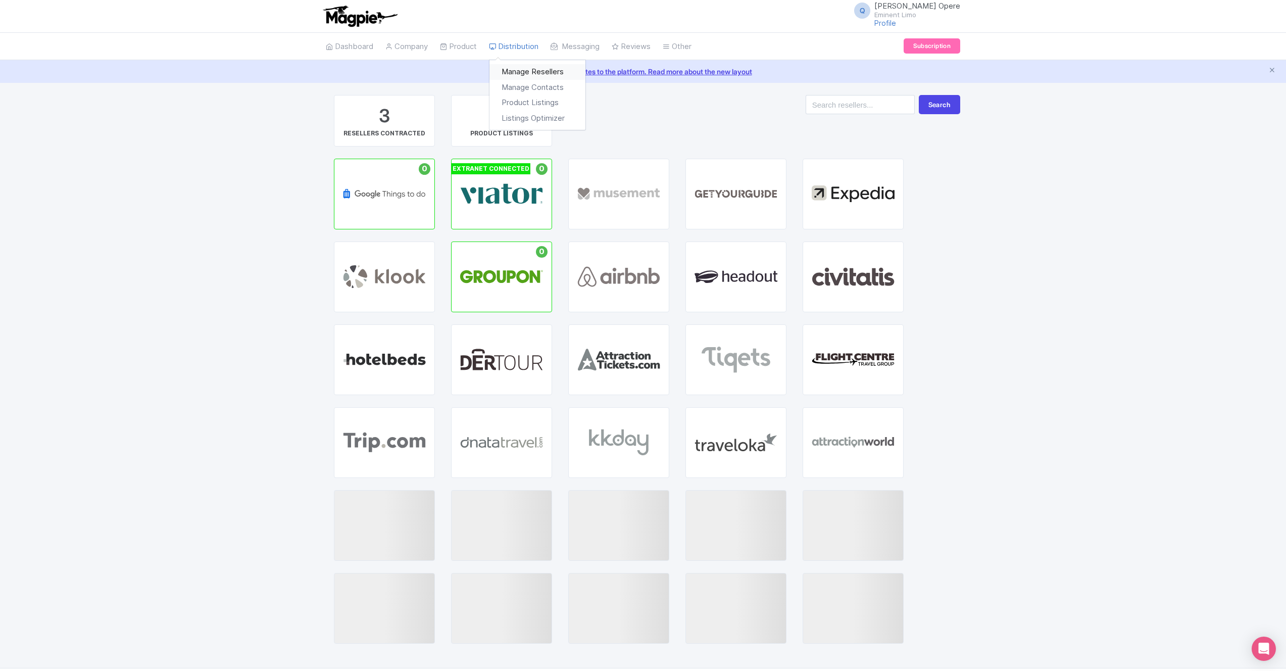
click at [525, 68] on link "Manage Resellers" at bounding box center [537, 72] width 96 height 16
click at [536, 103] on link "Product Listings" at bounding box center [537, 103] width 96 height 16
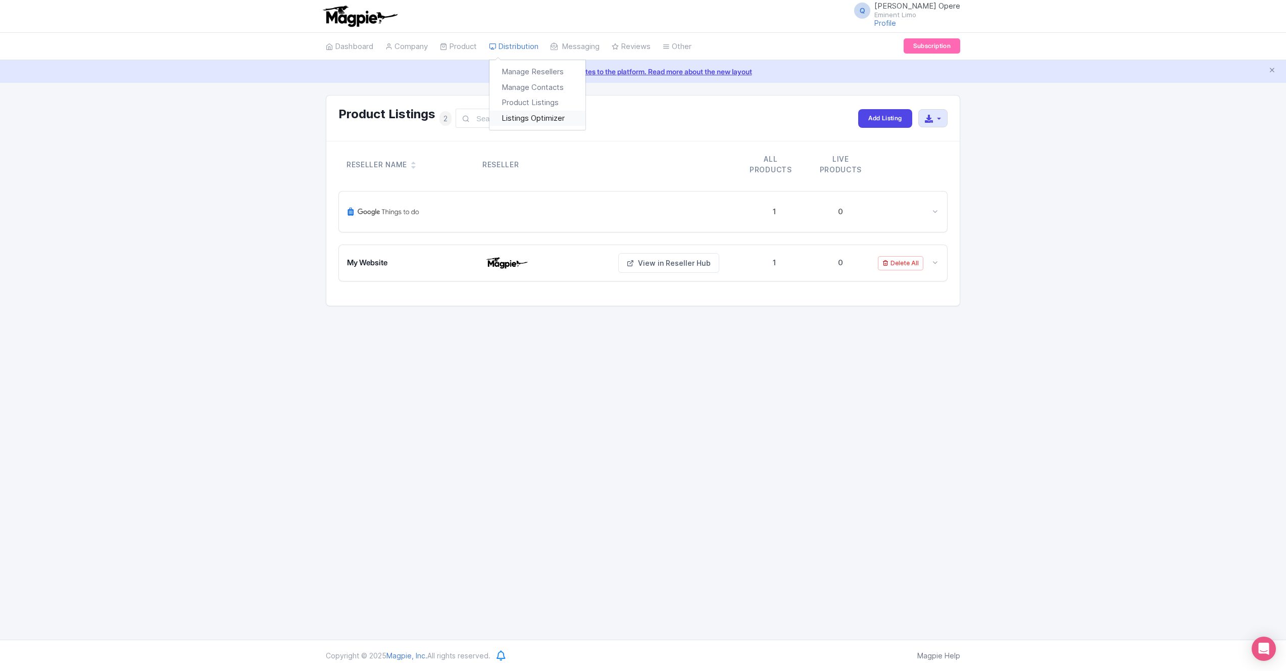
click at [523, 116] on link "Listings Optimizer" at bounding box center [537, 119] width 96 height 16
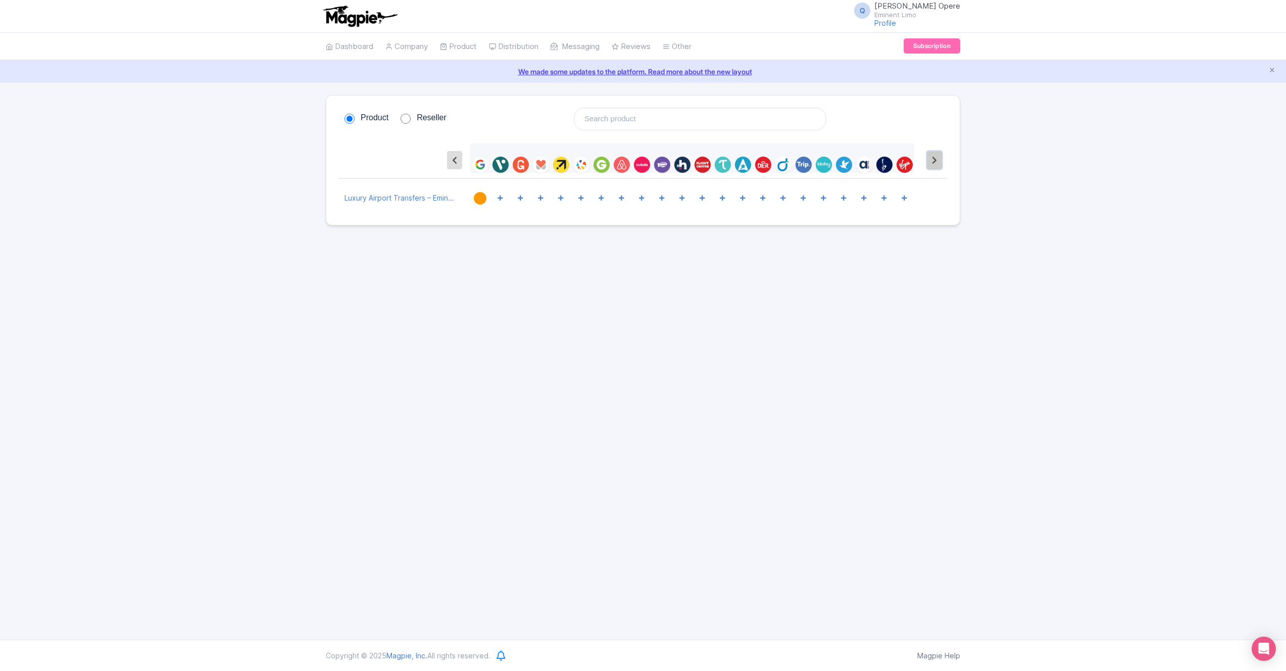
click at [930, 164] on button at bounding box center [934, 160] width 15 height 18
click at [762, 199] on icon at bounding box center [763, 198] width 6 height 6
